Goal: Task Accomplishment & Management: Complete application form

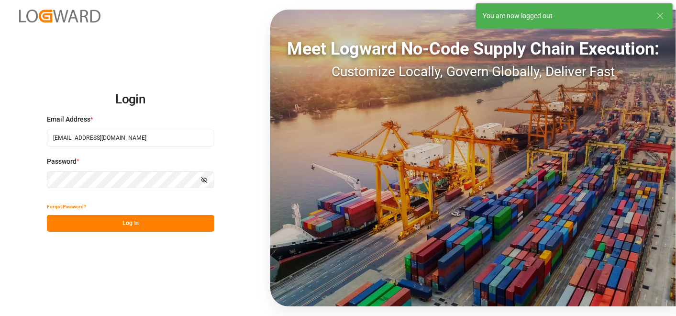
click at [176, 222] on button "Log In" at bounding box center [130, 223] width 167 height 17
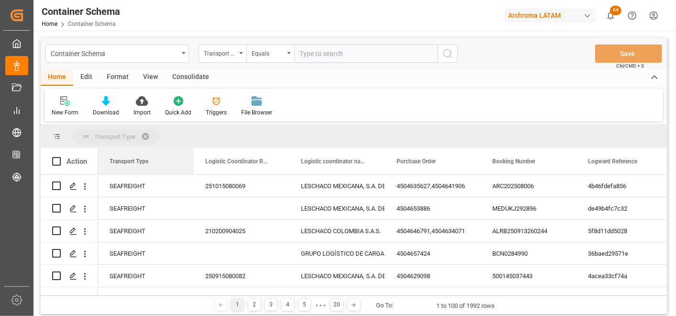
drag, startPoint x: 127, startPoint y: 163, endPoint x: 126, endPoint y: 131, distance: 31.6
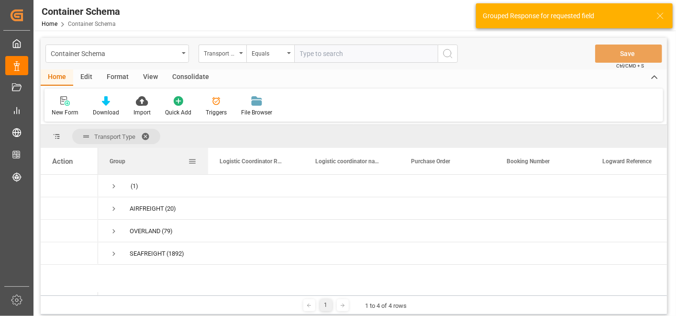
drag, startPoint x: 193, startPoint y: 159, endPoint x: 208, endPoint y: 157, distance: 15.0
click at [208, 157] on div at bounding box center [208, 161] width 4 height 26
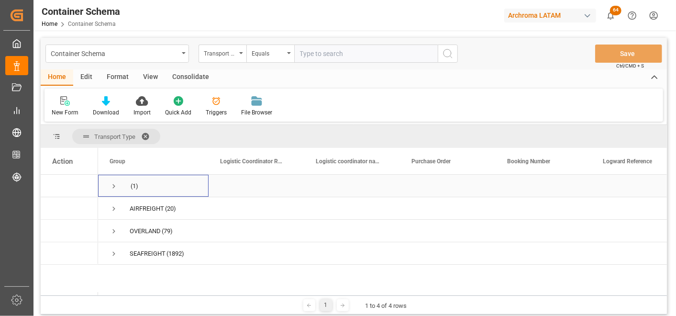
click at [110, 186] on span "Press SPACE to select this row." at bounding box center [114, 186] width 9 height 9
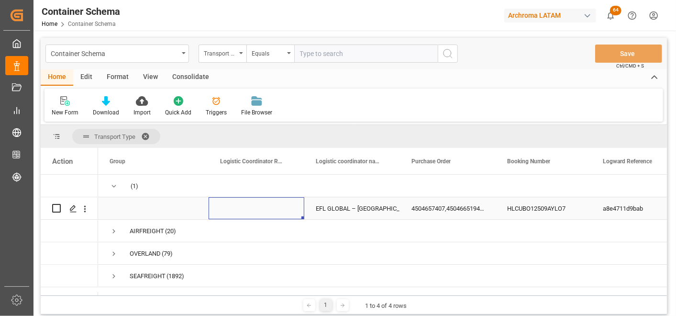
click at [258, 204] on div "Press SPACE to select this row." at bounding box center [257, 208] width 96 height 22
click at [152, 205] on span "Press SPACE to select this row." at bounding box center [154, 208] width 88 height 21
click at [330, 206] on div "EFL GLOBAL – [GEOGRAPHIC_DATA]" at bounding box center [352, 209] width 73 height 22
click at [68, 206] on div "Press SPACE to select this row." at bounding box center [73, 209] width 14 height 18
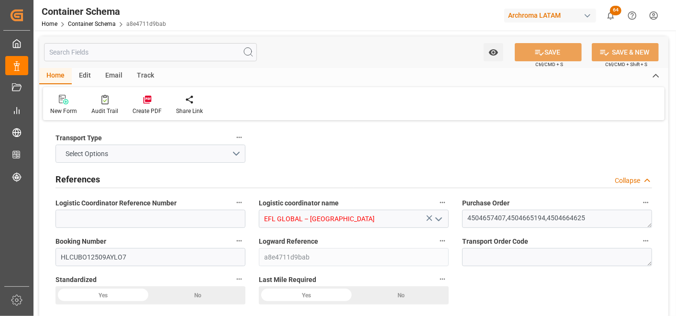
type input "0"
type input "3"
type input "17"
type input "5970"
type input "6566.7"
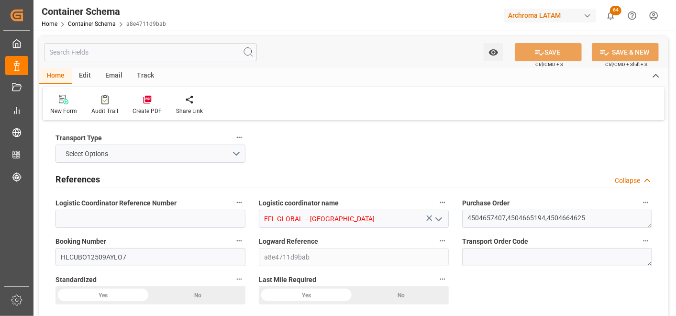
type input "Hapag [PERSON_NAME]"
type input "Hapag Lloyd Aktiengesellschaft"
type input "INMUN"
type input "PABLB"
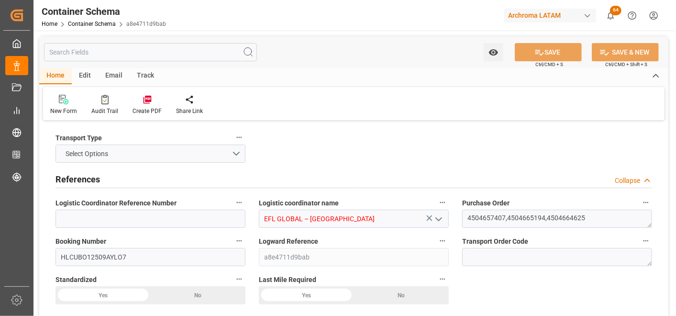
type input "9948750"
type input "0"
type input "[DATE] 15:15"
type input "[DATE]"
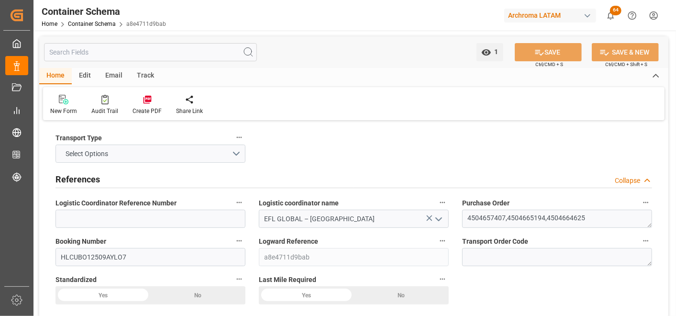
type input "[DATE]"
type input "[DATE] 06:40"
type input "[DATE] 20:16"
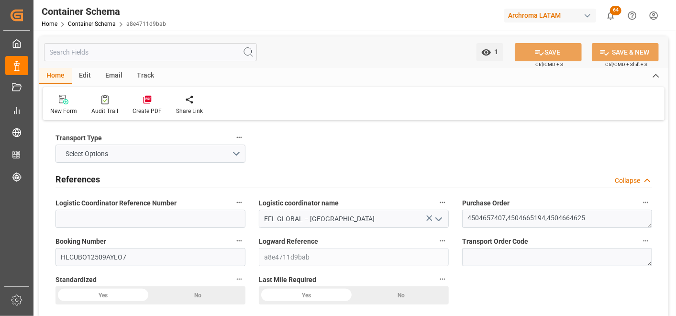
type input "[DATE]"
click at [237, 156] on button "Select Options" at bounding box center [151, 154] width 190 height 18
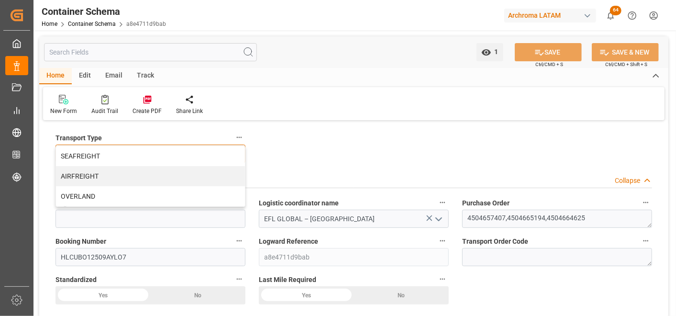
click at [124, 155] on div "SEAFREIGHT" at bounding box center [150, 156] width 189 height 20
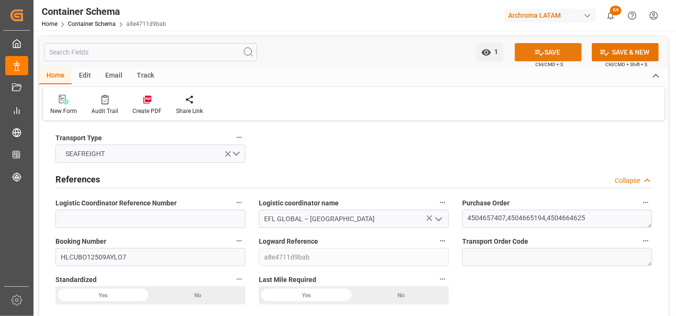
click at [554, 46] on button "SAVE" at bounding box center [548, 52] width 67 height 18
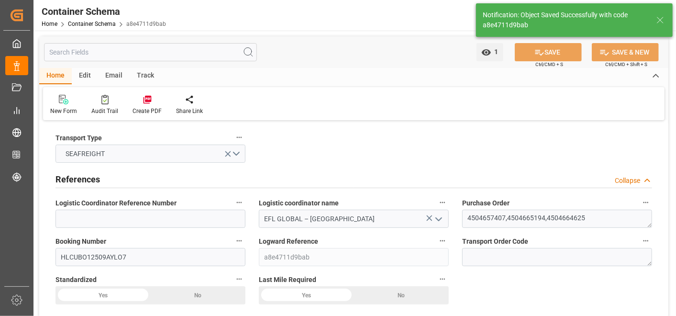
type input "[DATE] 20:52"
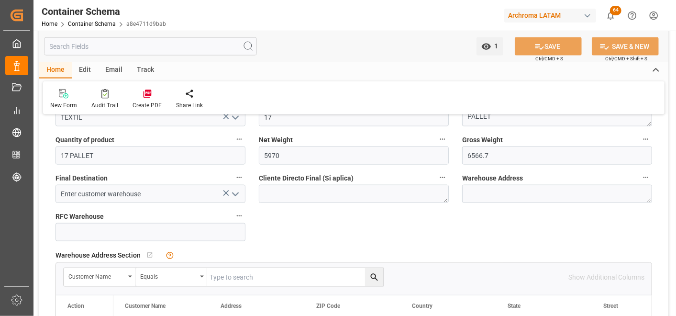
scroll to position [691, 0]
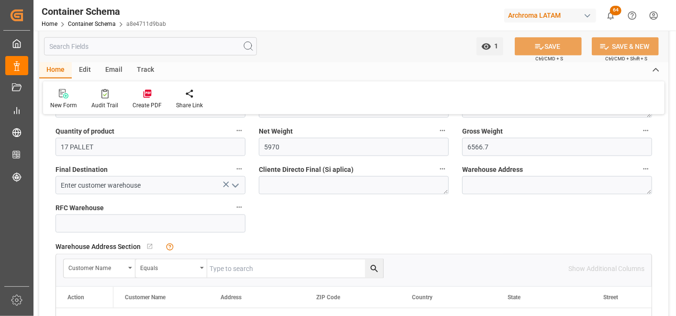
click at [237, 187] on icon "open menu" at bounding box center [235, 185] width 11 height 11
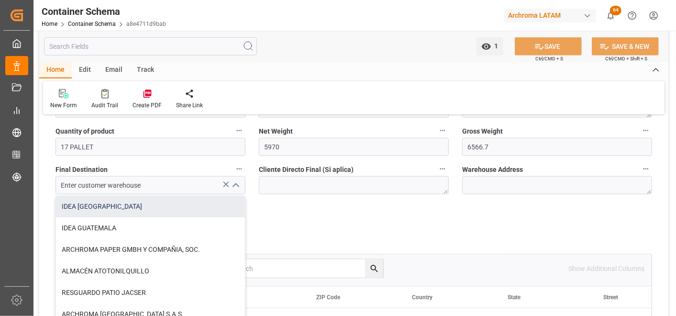
click at [178, 212] on div "IDEA [GEOGRAPHIC_DATA]" at bounding box center [150, 207] width 189 height 22
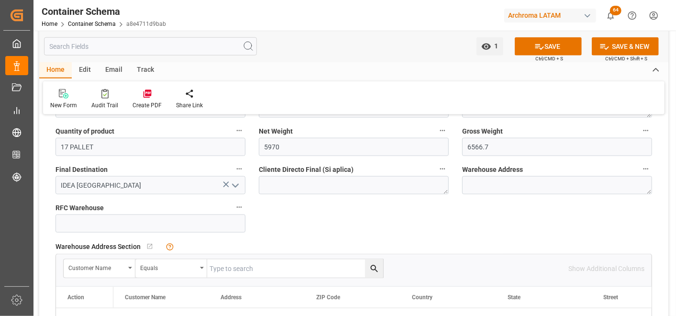
type input "IDEA [GEOGRAPHIC_DATA]"
click at [558, 50] on button "SAVE" at bounding box center [548, 46] width 67 height 18
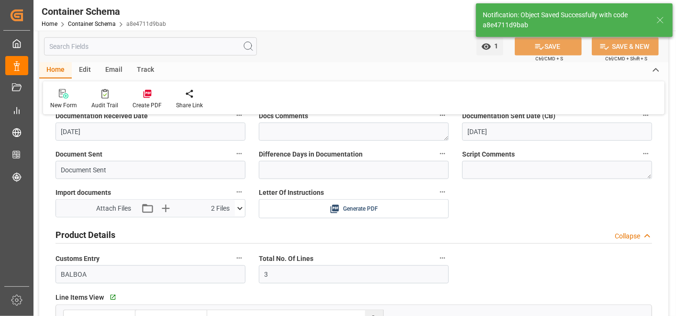
type textarea ", [GEOGRAPHIC_DATA], , , C.P."
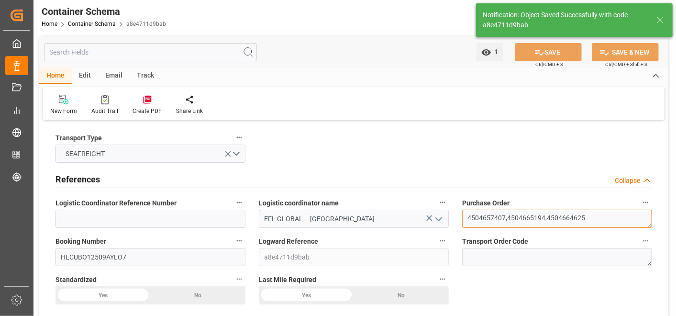
drag, startPoint x: 466, startPoint y: 219, endPoint x: 505, endPoint y: 216, distance: 39.3
click at [505, 216] on textarea "4504657407,4504665194,4504664625" at bounding box center [557, 219] width 190 height 18
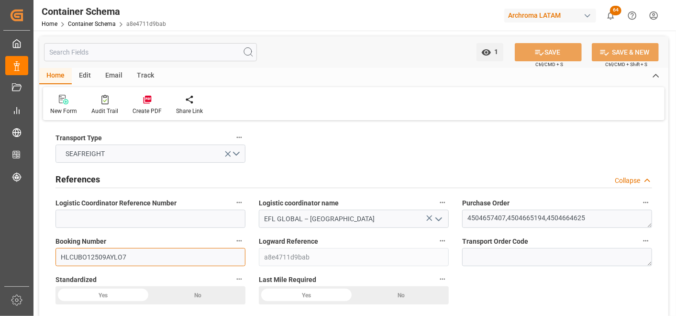
click at [116, 256] on input "HLCUBO12509AYLO7" at bounding box center [151, 257] width 190 height 18
click at [111, 63] on div "1 Watch Option SAVE Ctrl/CMD + S SAVE & NEW Ctrl/CMD + Shift + S" at bounding box center [353, 52] width 629 height 32
click at [113, 70] on div "Email" at bounding box center [114, 76] width 32 height 16
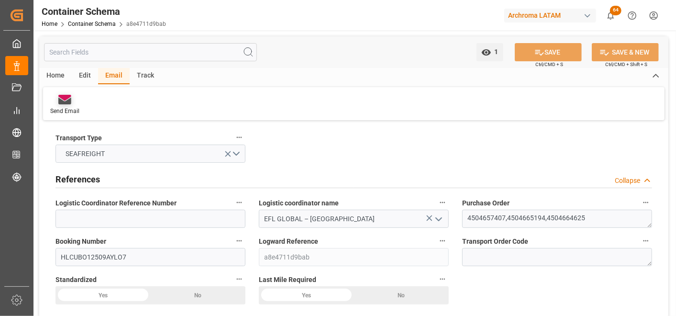
click at [75, 100] on div at bounding box center [64, 99] width 29 height 10
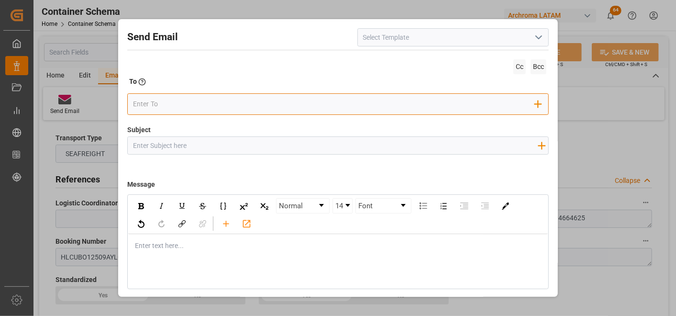
click at [298, 106] on input "email" at bounding box center [334, 104] width 402 height 14
type input "V"
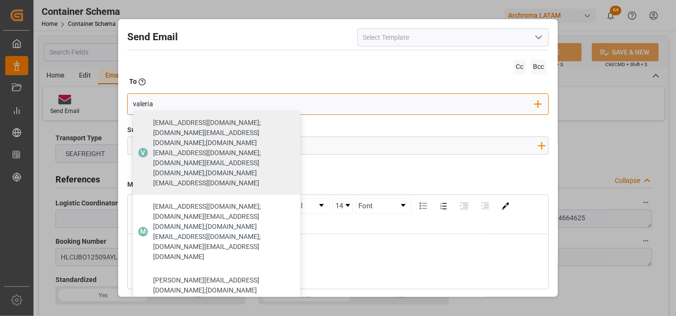
type input "valeria"
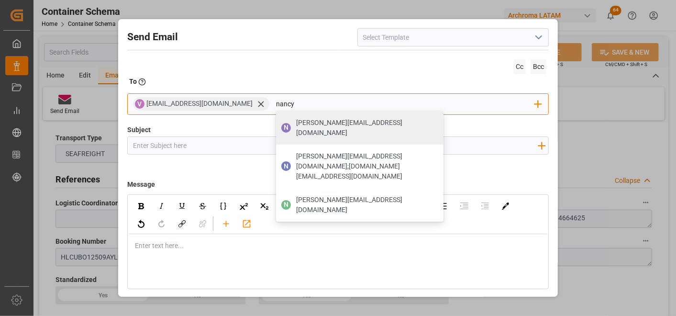
type input "[PERSON_NAME][EMAIL_ADDRESS][DOMAIN_NAME]"
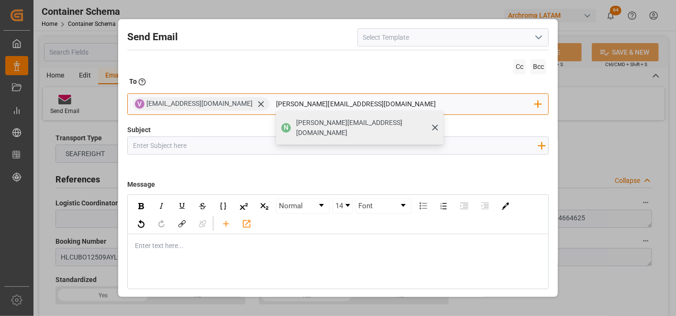
click at [318, 127] on span "[PERSON_NAME][EMAIL_ADDRESS][DOMAIN_NAME]" at bounding box center [366, 128] width 141 height 20
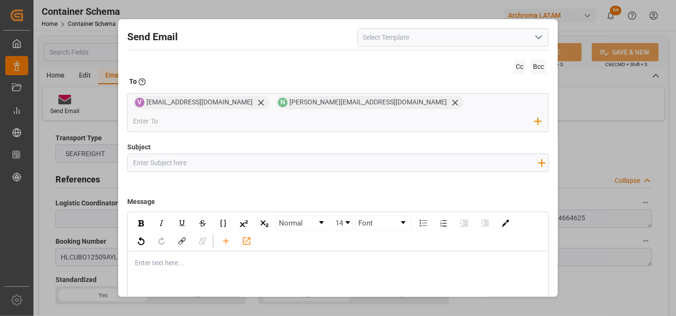
click at [318, 154] on input "Subject" at bounding box center [335, 162] width 414 height 17
click at [187, 154] on input "Subject" at bounding box center [335, 162] width 414 height 17
paste input "CROSSDOCKING || 7306 || PO 4504657407,4504665194,4504664625 || Priority ||"
click at [212, 154] on input "CROSSDOCKING || 7306 || PO 4504657407,4504665194,4504664625 || Priority ||" at bounding box center [335, 162] width 414 height 17
click at [190, 154] on input "CROSSDOCKING || 7306 || PO 4504657407,4504665194,4504664625 || Priority ||" at bounding box center [335, 162] width 414 height 17
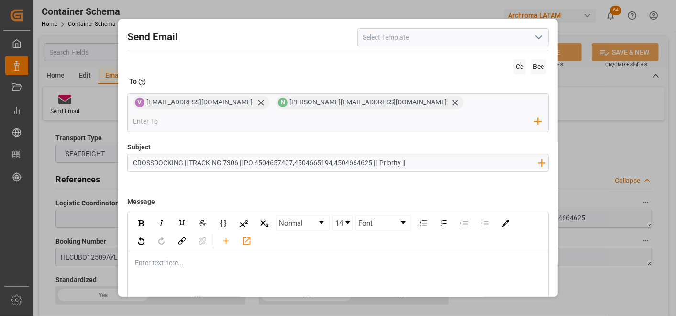
type input "CROSSDOCKING || TRACKING 7306 || PO 4504657407,4504665194,4504664625 || Priorit…"
click at [190, 154] on input "CROSSDOCKING || TRACKING 7306 || PO 4504657407,4504665194,4504664625 || Priorit…" at bounding box center [335, 162] width 414 height 17
click at [223, 154] on input "CROSSDOCKING || TRACKING 7306 || PO 4504657407,4504665194,4504664625 || Priorit…" at bounding box center [335, 162] width 414 height 17
click at [426, 154] on input "CROSSDOCKING || TRACKING || 7306 || PO 4504657407,4504665194,4504664625 || Prio…" at bounding box center [335, 162] width 414 height 17
click at [424, 154] on input "CROSSDOCKING || TRACKING || 7306 || PO 4504657407,4504665194,4504664625 || Prio…" at bounding box center [335, 162] width 414 height 17
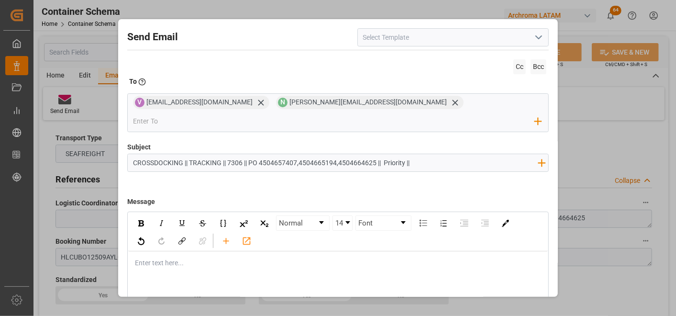
paste input "Contenedor BMOU1452373"
type input "CROSSDOCKING || TRACKING || 7306 || PO 4504657407,4504665194,4504664625 || Prio…"
click at [175, 258] on div "rdw-editor" at bounding box center [337, 263] width 405 height 10
click at [141, 258] on div "rdw-editor" at bounding box center [337, 263] width 405 height 10
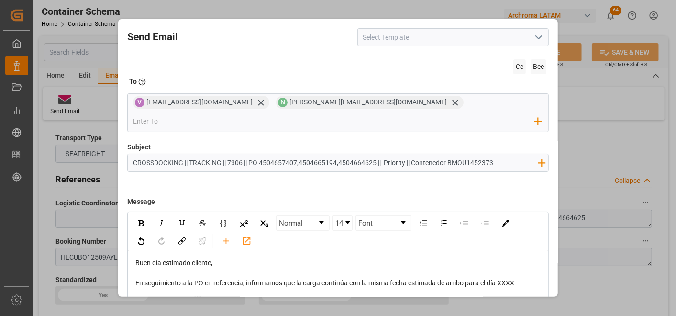
click at [514, 279] on span "En seguimiento a la PO en referencia, informamos que la carga continúa con la m…" at bounding box center [324, 283] width 379 height 8
click at [519, 278] on div "En seguimiento a la PO en referencia, informamos que la carga continúa con la m…" at bounding box center [337, 283] width 405 height 10
click at [529, 268] on div "rdw-editor" at bounding box center [337, 273] width 405 height 10
click at [528, 278] on div "En seguimiento a la PO en referencia, informamos que la carga continúa con la m…" at bounding box center [337, 283] width 405 height 10
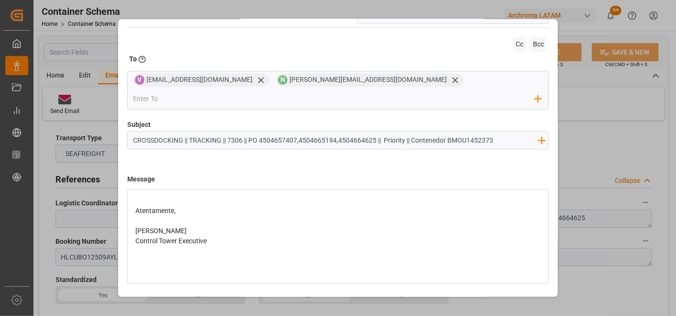
scroll to position [33, 0]
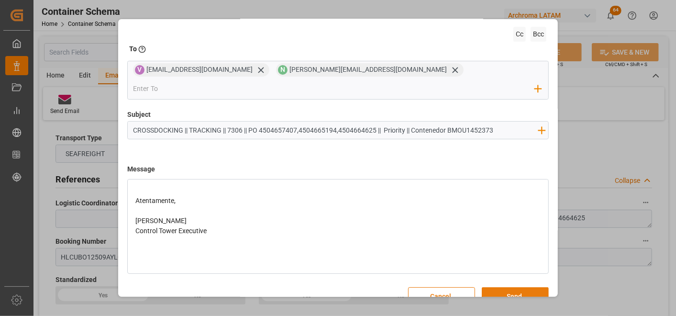
click at [521, 287] on button "Send" at bounding box center [515, 296] width 67 height 18
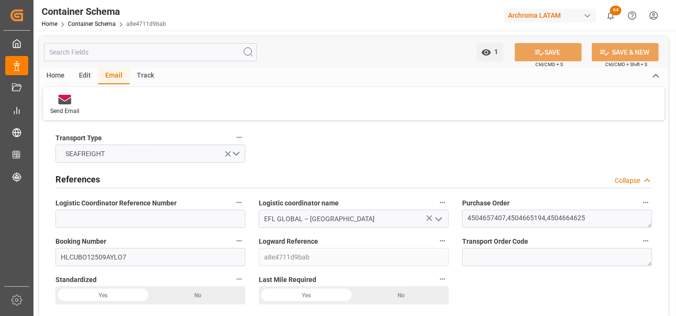
scroll to position [0, 0]
click at [91, 26] on link "Container Schema" at bounding box center [92, 24] width 48 height 7
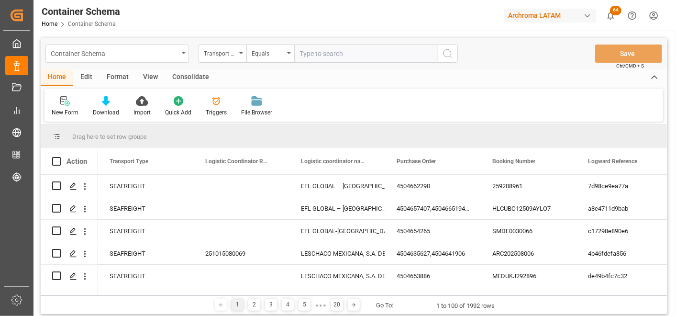
click at [175, 58] on div "Container Schema" at bounding box center [115, 53] width 128 height 12
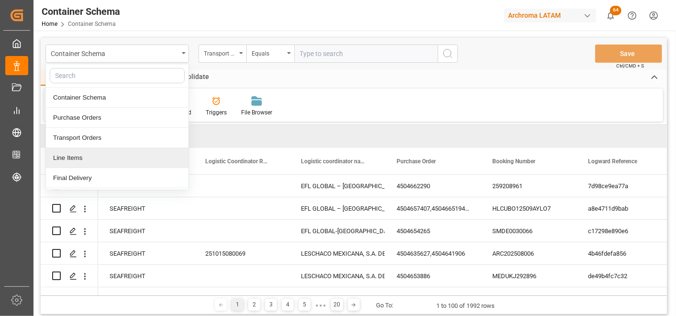
click at [77, 157] on div "Line Items" at bounding box center [117, 158] width 143 height 20
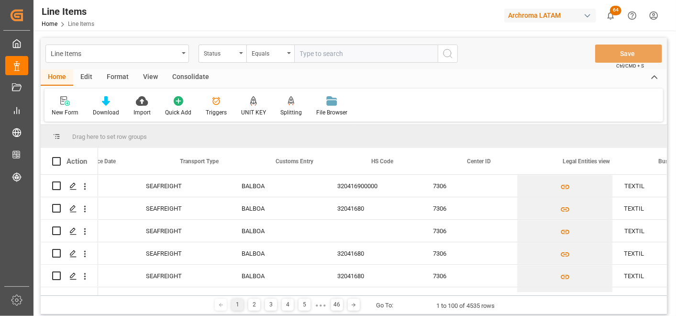
scroll to position [0, 2514]
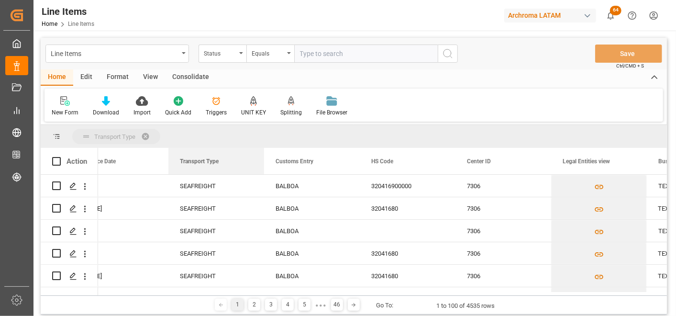
drag, startPoint x: 212, startPoint y: 160, endPoint x: 203, endPoint y: 137, distance: 24.1
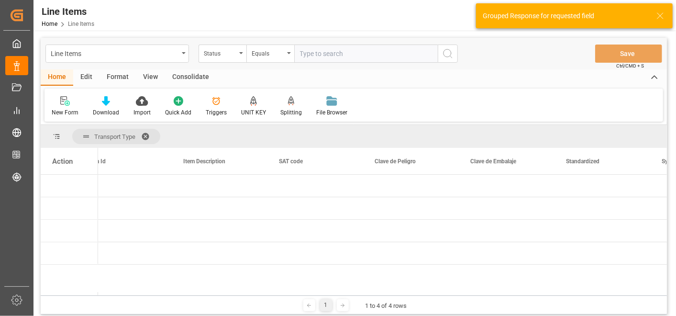
scroll to position [0, 0]
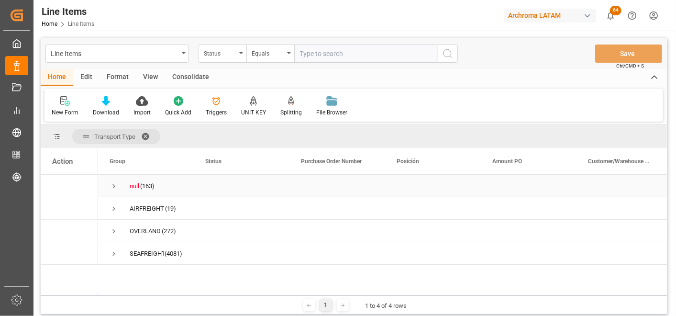
click at [112, 185] on span "Press SPACE to select this row." at bounding box center [114, 186] width 9 height 9
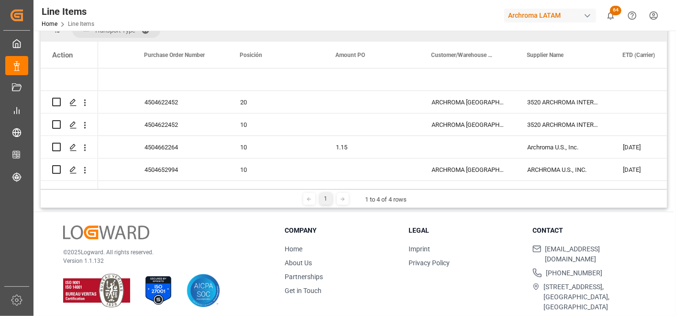
scroll to position [0, 164]
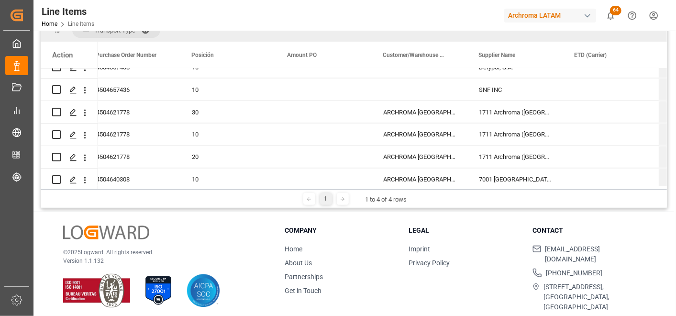
drag, startPoint x: 151, startPoint y: 189, endPoint x: 168, endPoint y: 188, distance: 17.8
click at [168, 188] on div "Transport Type Drag here to set column labels Action Status Purchase Order Numb…" at bounding box center [354, 114] width 626 height 190
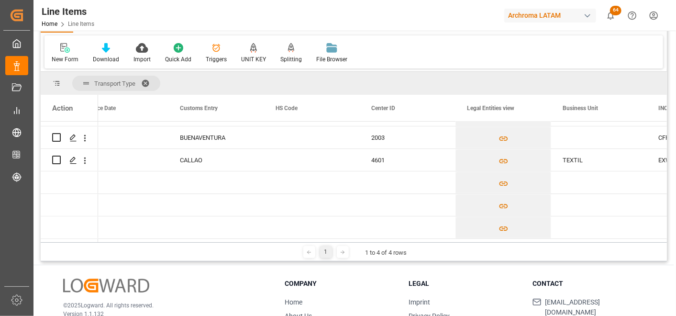
click at [147, 79] on span at bounding box center [148, 83] width 15 height 9
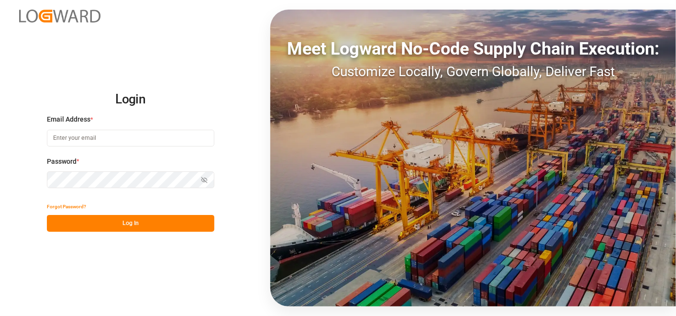
type input "[PERSON_NAME][EMAIL_ADDRESS][PERSON_NAME][DOMAIN_NAME]"
click at [156, 222] on button "Log In" at bounding box center [130, 223] width 167 height 17
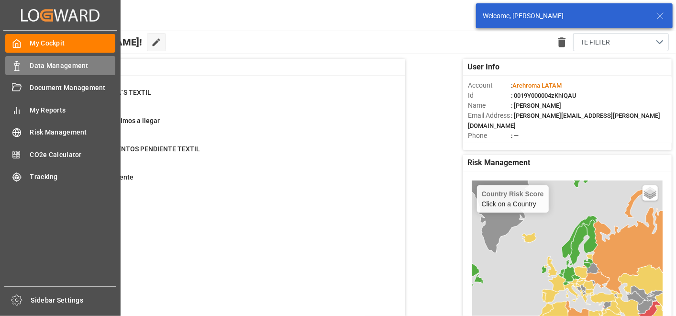
click at [12, 63] on icon at bounding box center [17, 66] width 10 height 10
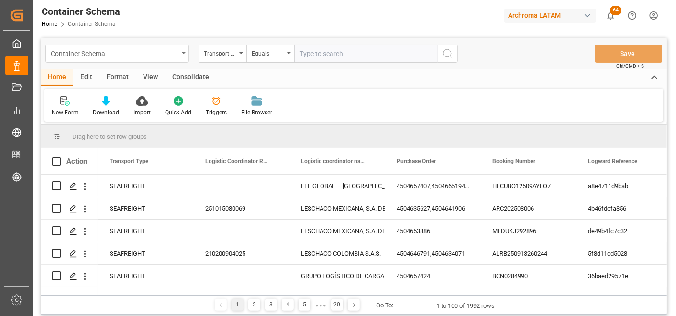
click at [182, 56] on div "Container Schema" at bounding box center [117, 54] width 144 height 18
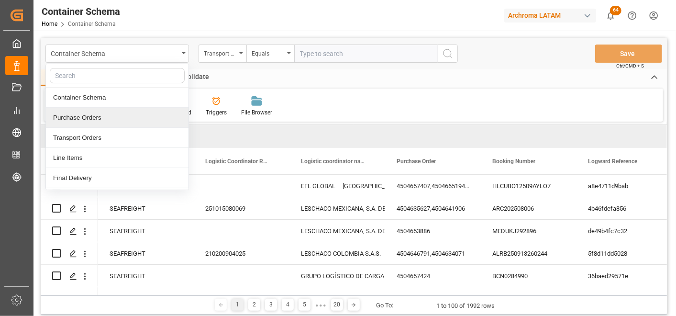
scroll to position [53, 0]
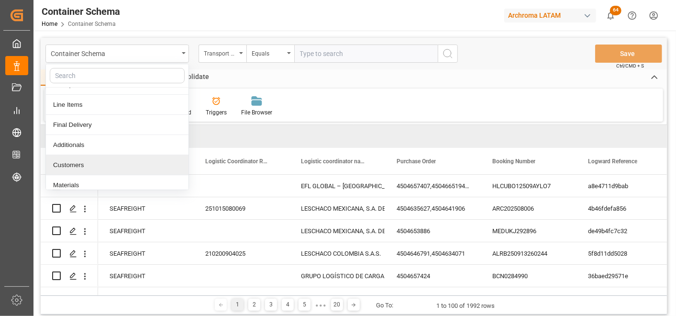
click at [118, 164] on div "Customers" at bounding box center [117, 165] width 143 height 20
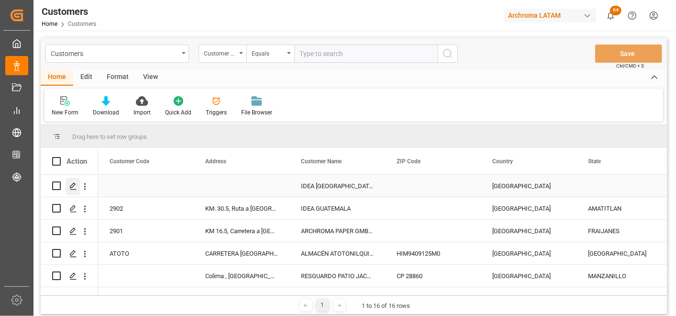
click at [74, 185] on polygon "Press SPACE to select this row." at bounding box center [72, 185] width 5 height 5
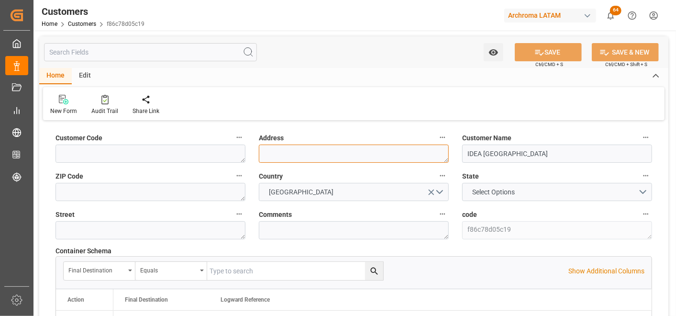
click at [274, 152] on textarea at bounding box center [354, 154] width 190 height 18
click at [365, 153] on textarea at bounding box center [354, 154] width 190 height 18
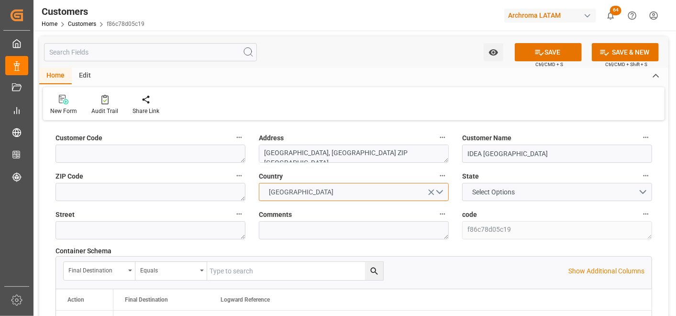
click at [442, 196] on button "[GEOGRAPHIC_DATA]" at bounding box center [354, 192] width 190 height 18
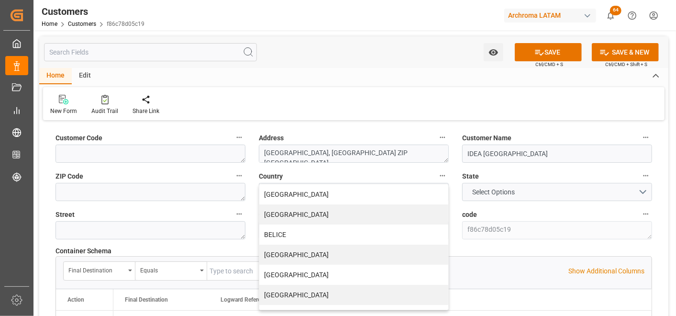
click at [423, 176] on label "Country" at bounding box center [354, 175] width 190 height 13
click at [436, 176] on button "Country" at bounding box center [442, 175] width 12 height 12
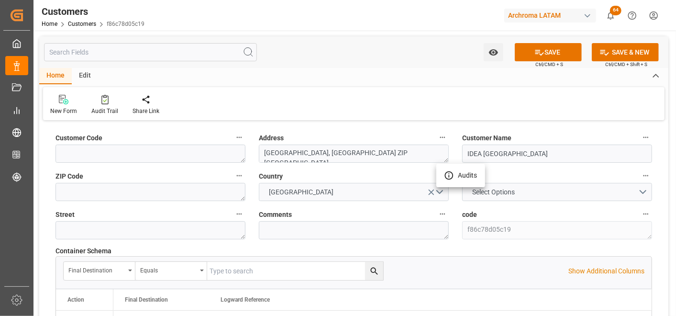
click at [638, 190] on div at bounding box center [338, 158] width 676 height 316
click at [644, 192] on button "Select Options" at bounding box center [557, 192] width 190 height 18
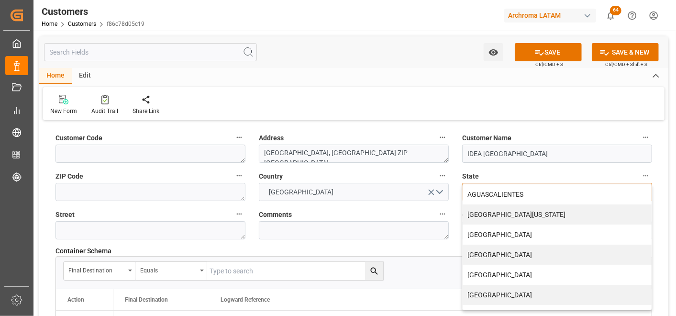
click at [644, 192] on div "AGUASCALIENTES" at bounding box center [557, 194] width 189 height 20
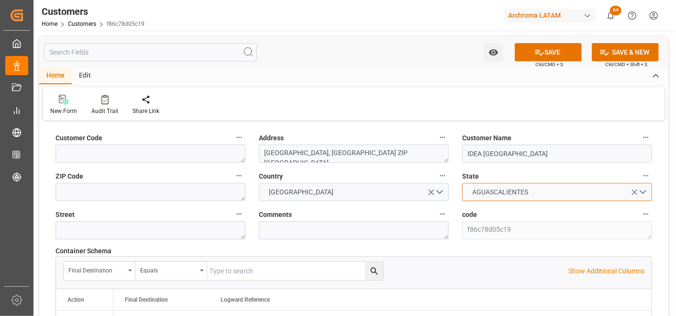
click at [644, 192] on button "AGUASCALIENTES" at bounding box center [557, 192] width 190 height 18
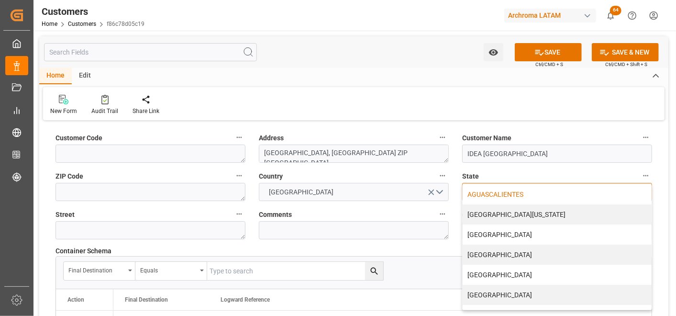
click at [642, 192] on div "AGUASCALIENTES" at bounding box center [557, 194] width 189 height 20
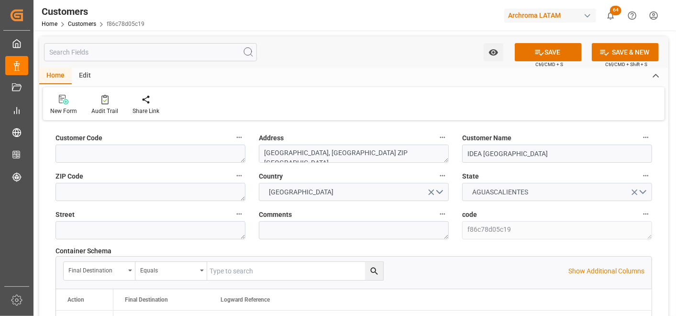
click at [633, 192] on icon "open menu" at bounding box center [635, 192] width 10 height 10
click at [384, 141] on label "Address" at bounding box center [354, 137] width 190 height 13
click at [436, 141] on button "Address" at bounding box center [442, 137] width 12 height 12
click at [387, 148] on div at bounding box center [338, 158] width 676 height 316
click at [383, 151] on textarea "VILLA NUEVA, CORTEZ ZIP BUFALO" at bounding box center [354, 154] width 190 height 18
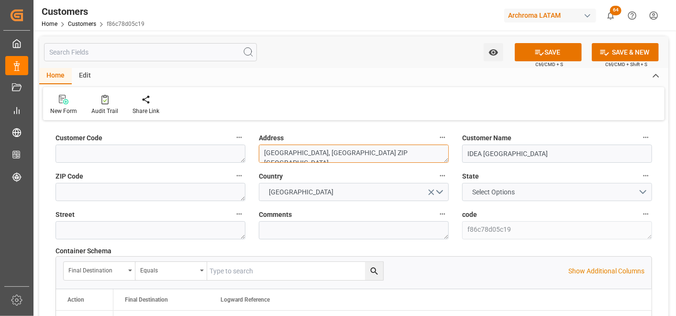
click at [329, 150] on textarea "VILLA NUEVA, CORTEZ ZIP BUFALO" at bounding box center [354, 154] width 190 height 18
click at [330, 150] on textarea "VILLA NUEVA, CORTEZ ZIP BUFALO" at bounding box center [354, 154] width 190 height 18
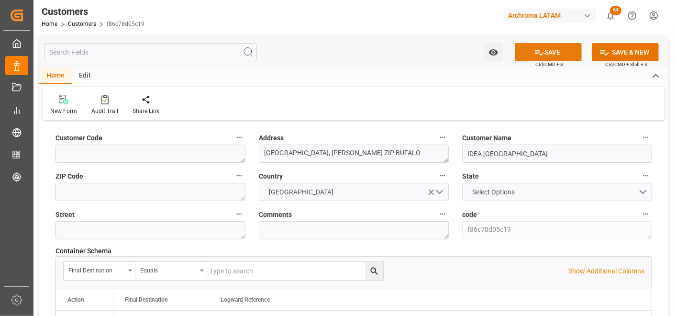
click at [541, 50] on icon at bounding box center [540, 52] width 10 height 10
type textarea "VILLA NUEVA, CORTES ZIP BUFALO"
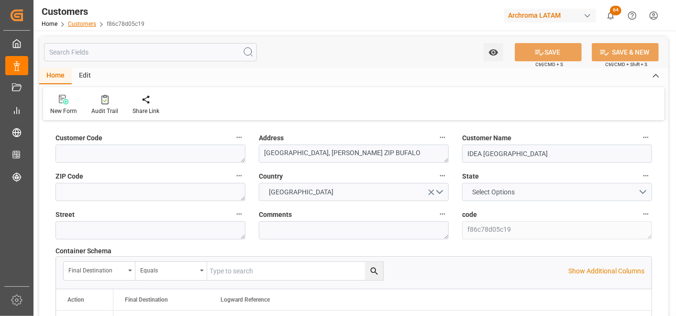
click at [82, 24] on link "Customers" at bounding box center [82, 24] width 28 height 7
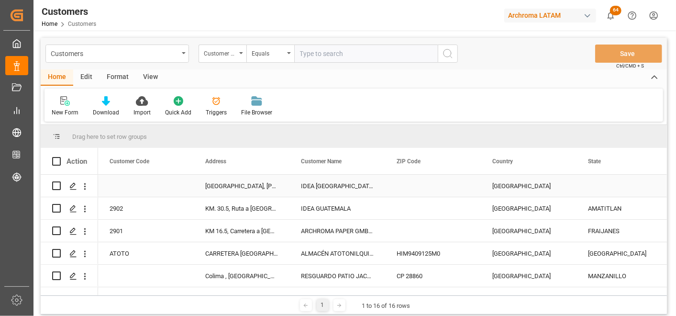
click at [121, 188] on div "Press SPACE to select this row." at bounding box center [146, 186] width 96 height 22
click at [121, 188] on input "Press SPACE to select this row." at bounding box center [146, 191] width 80 height 18
type input "7306"
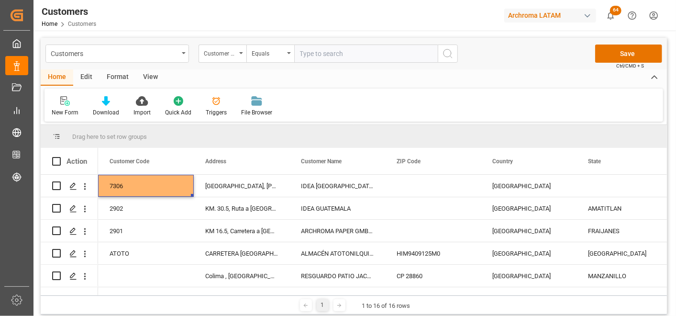
click at [636, 62] on span "Ctrl/CMD + S" at bounding box center [630, 65] width 28 height 7
click at [636, 59] on button "Save" at bounding box center [628, 54] width 67 height 18
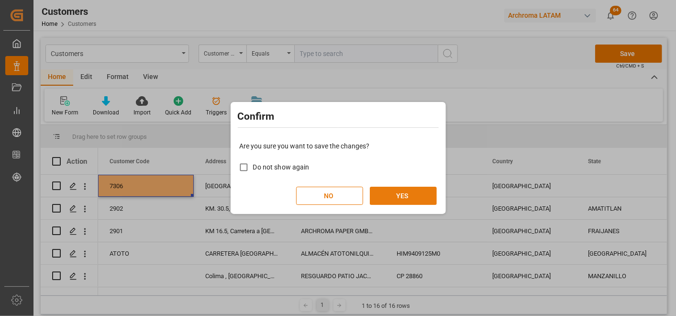
click at [421, 200] on button "YES" at bounding box center [403, 196] width 67 height 18
